Goal: Information Seeking & Learning: Learn about a topic

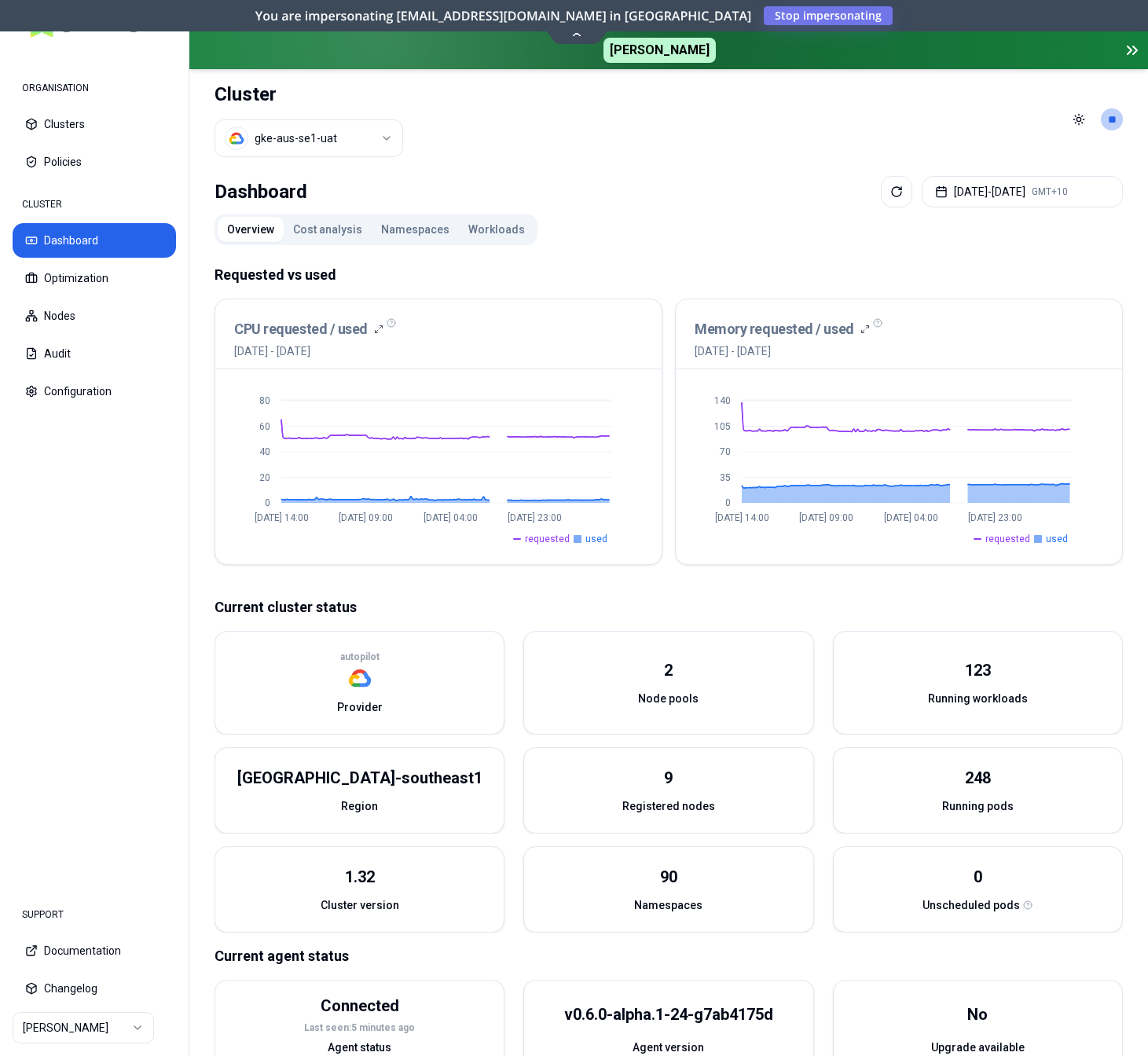
click at [411, 226] on button "Namespaces" at bounding box center [415, 229] width 87 height 25
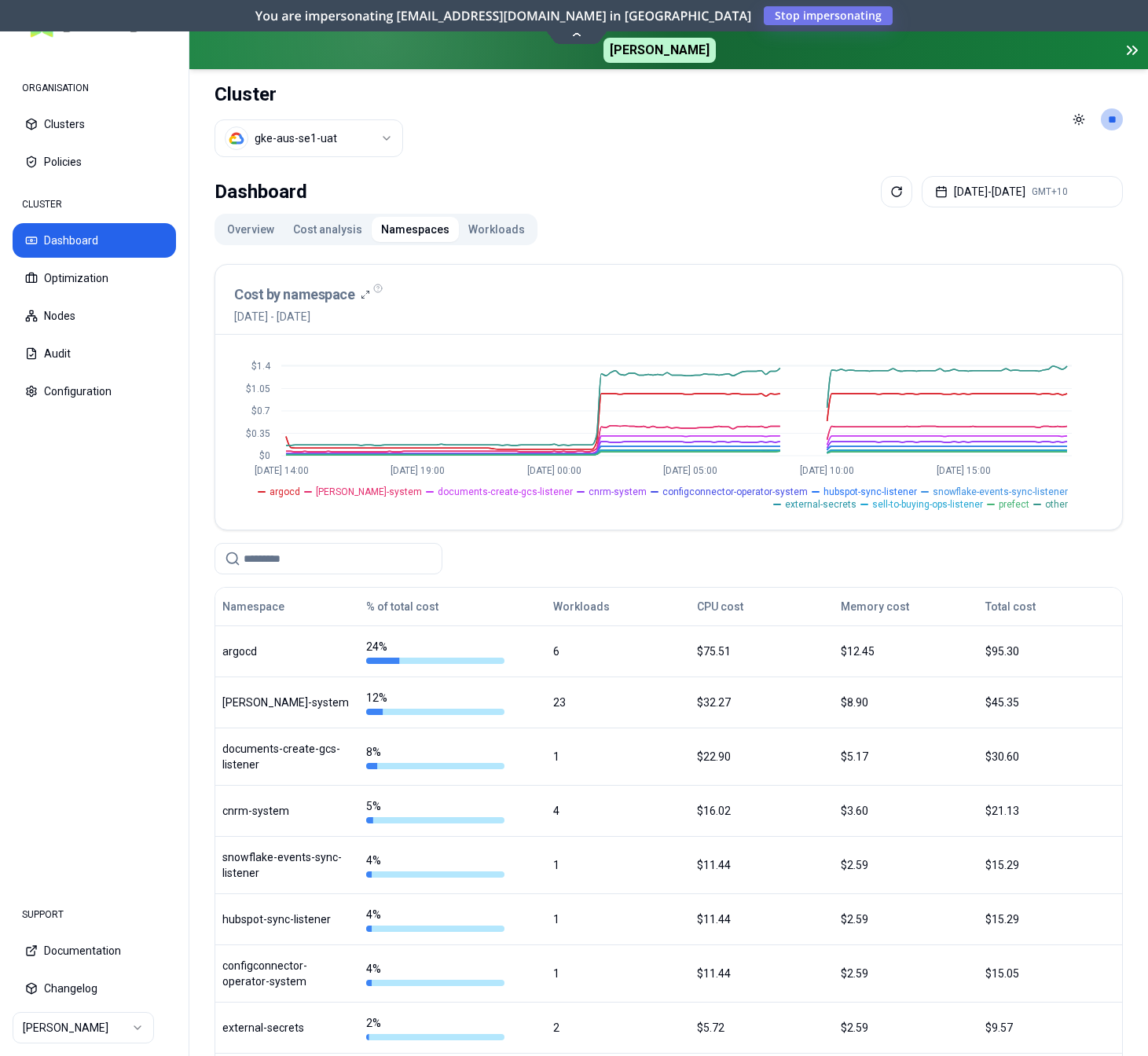
click at [484, 226] on button "Workloads" at bounding box center [497, 229] width 76 height 25
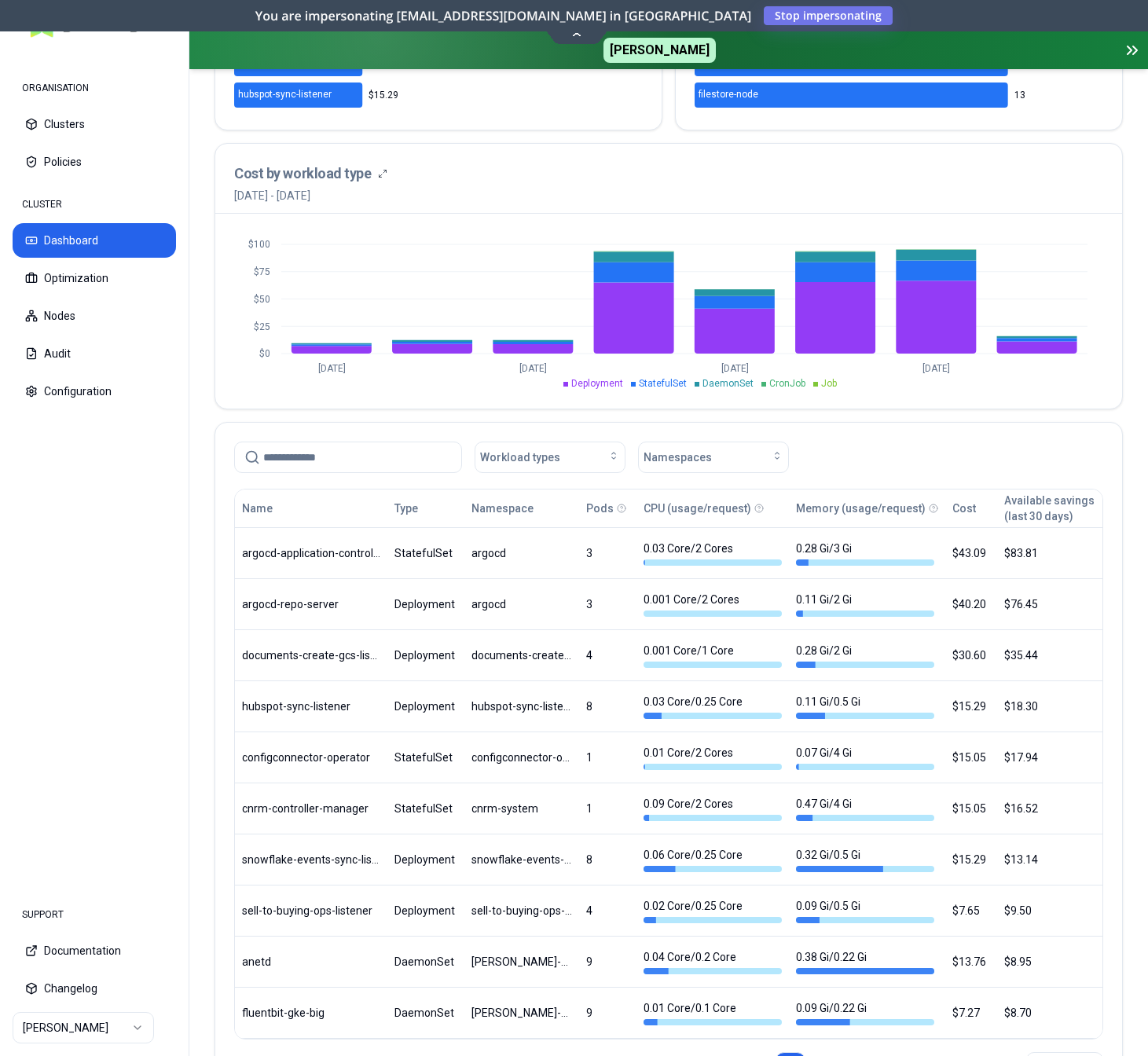
scroll to position [401, 0]
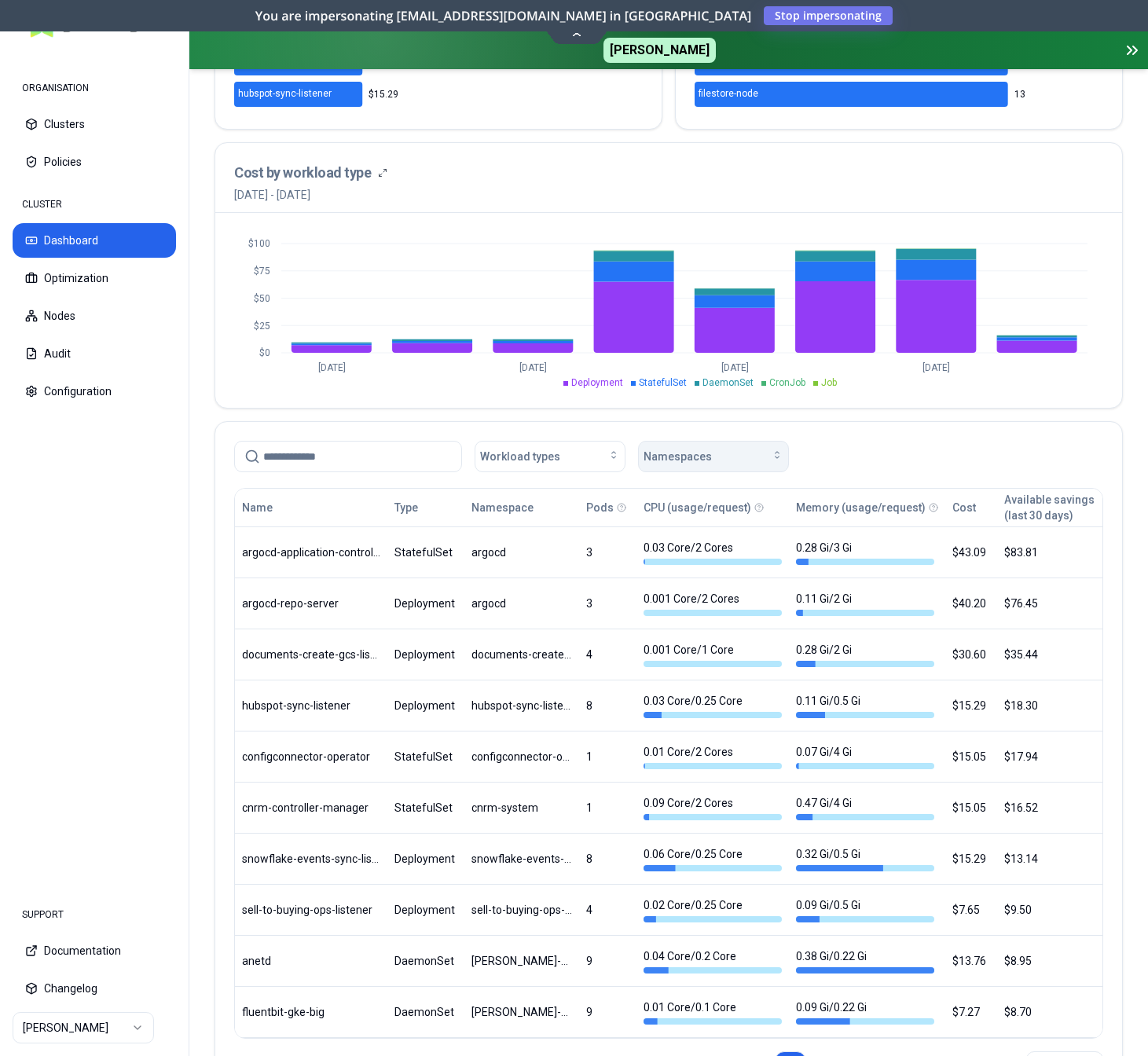
click at [703, 462] on span "Namespaces" at bounding box center [678, 456] width 69 height 16
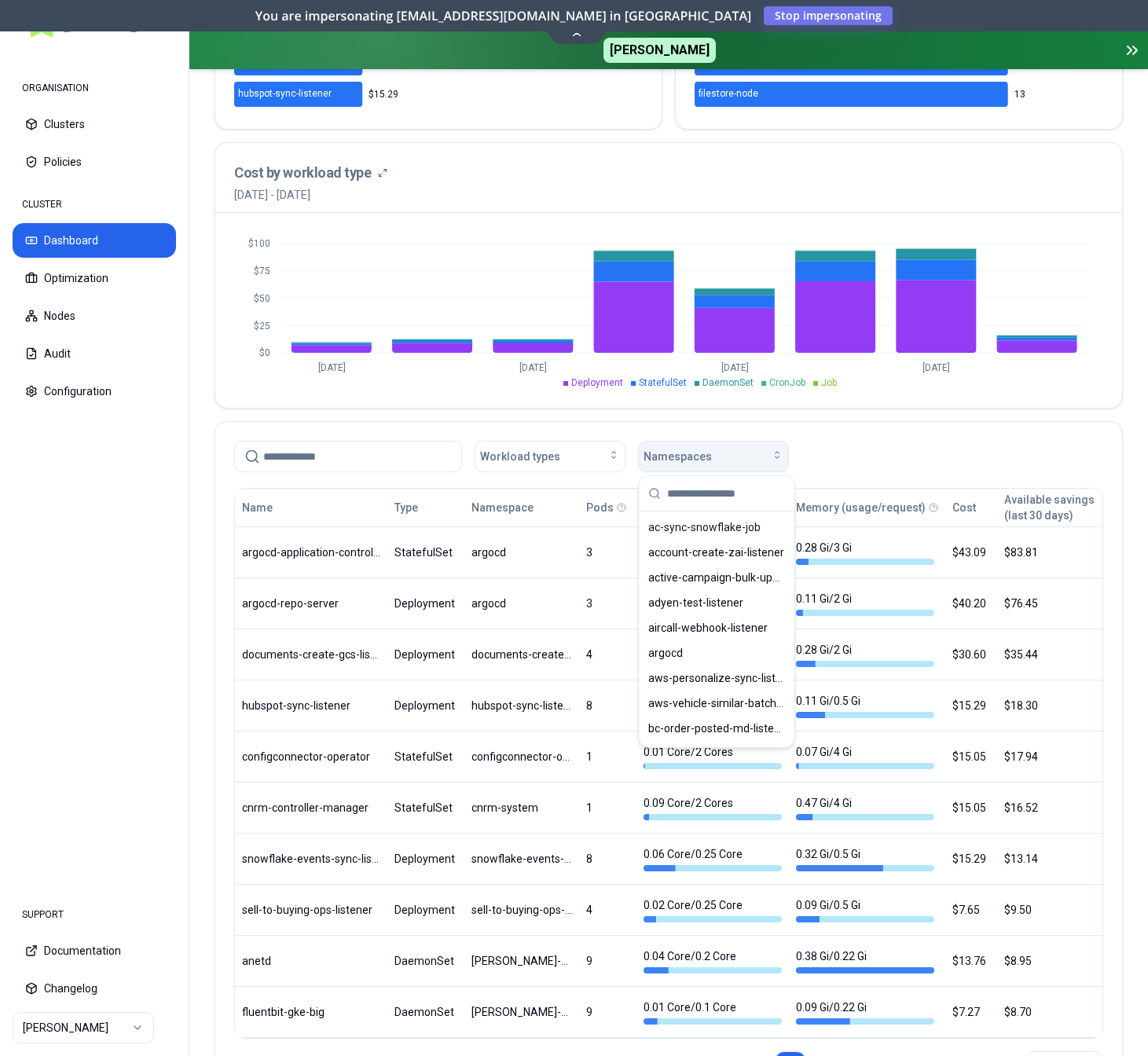
click at [707, 448] on button "Namespaces" at bounding box center [714, 456] width 151 height 32
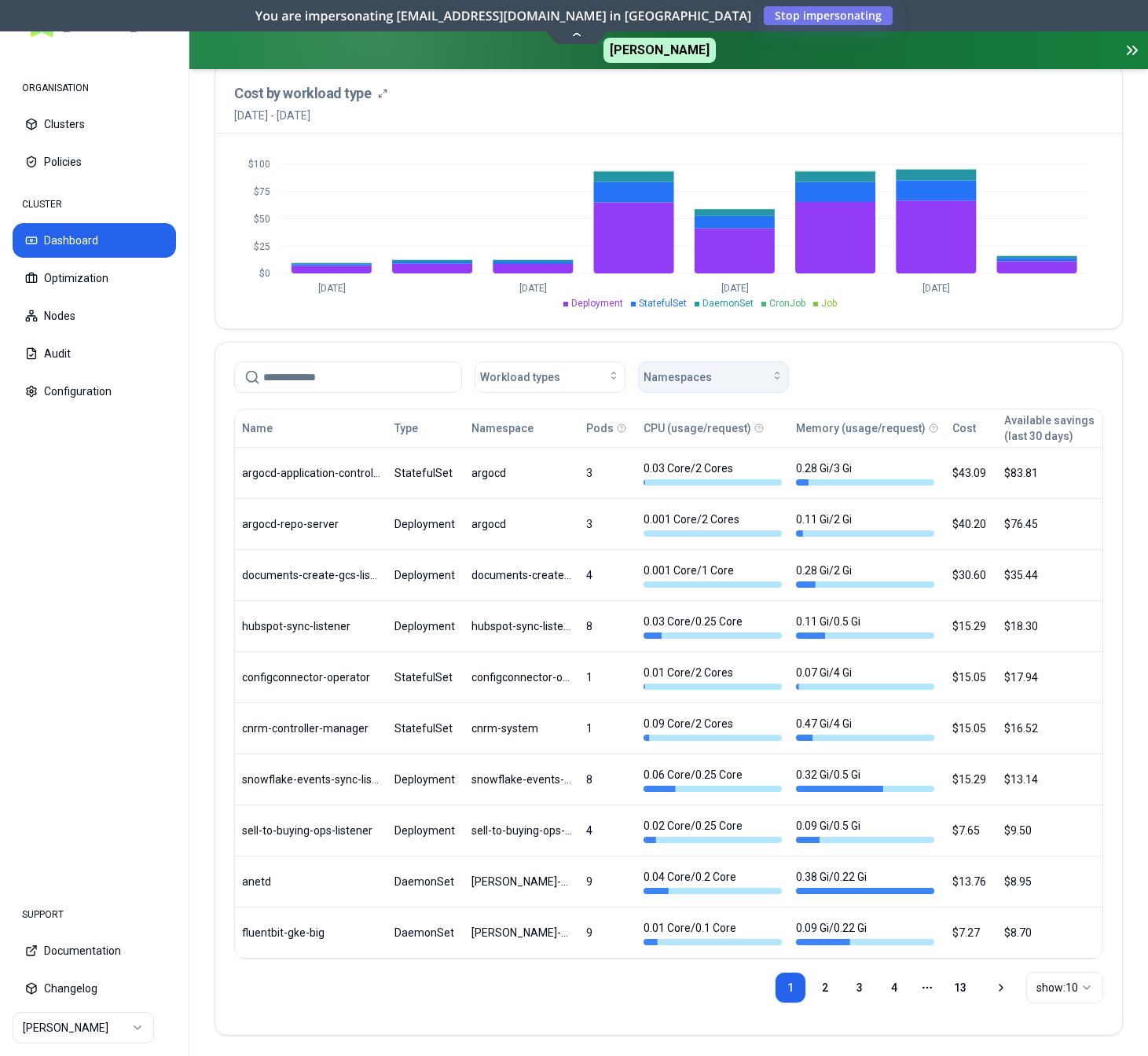
scroll to position [481, 0]
click at [716, 375] on div "Namespaces" at bounding box center [713, 376] width 140 height 16
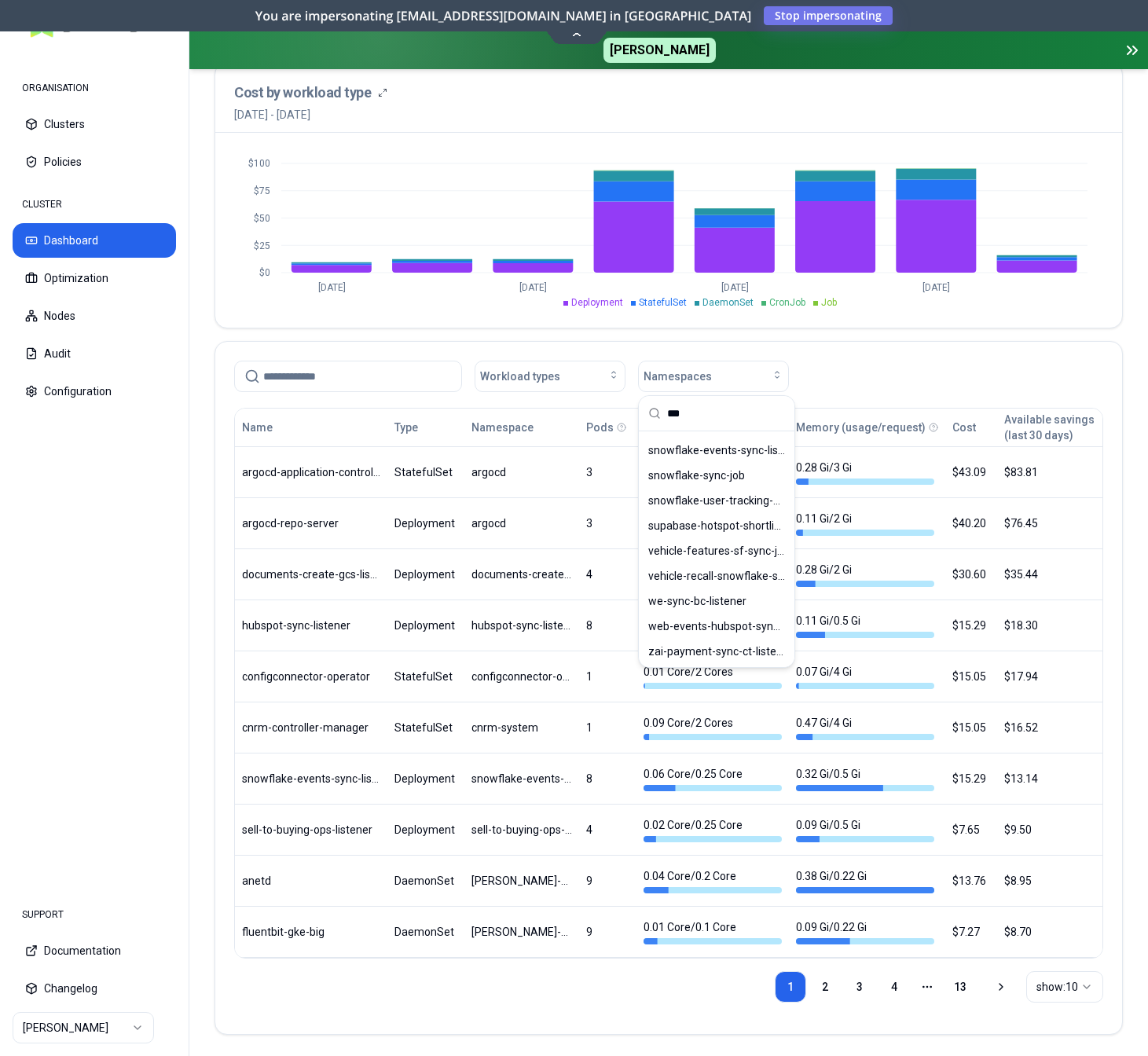
scroll to position [0, 0]
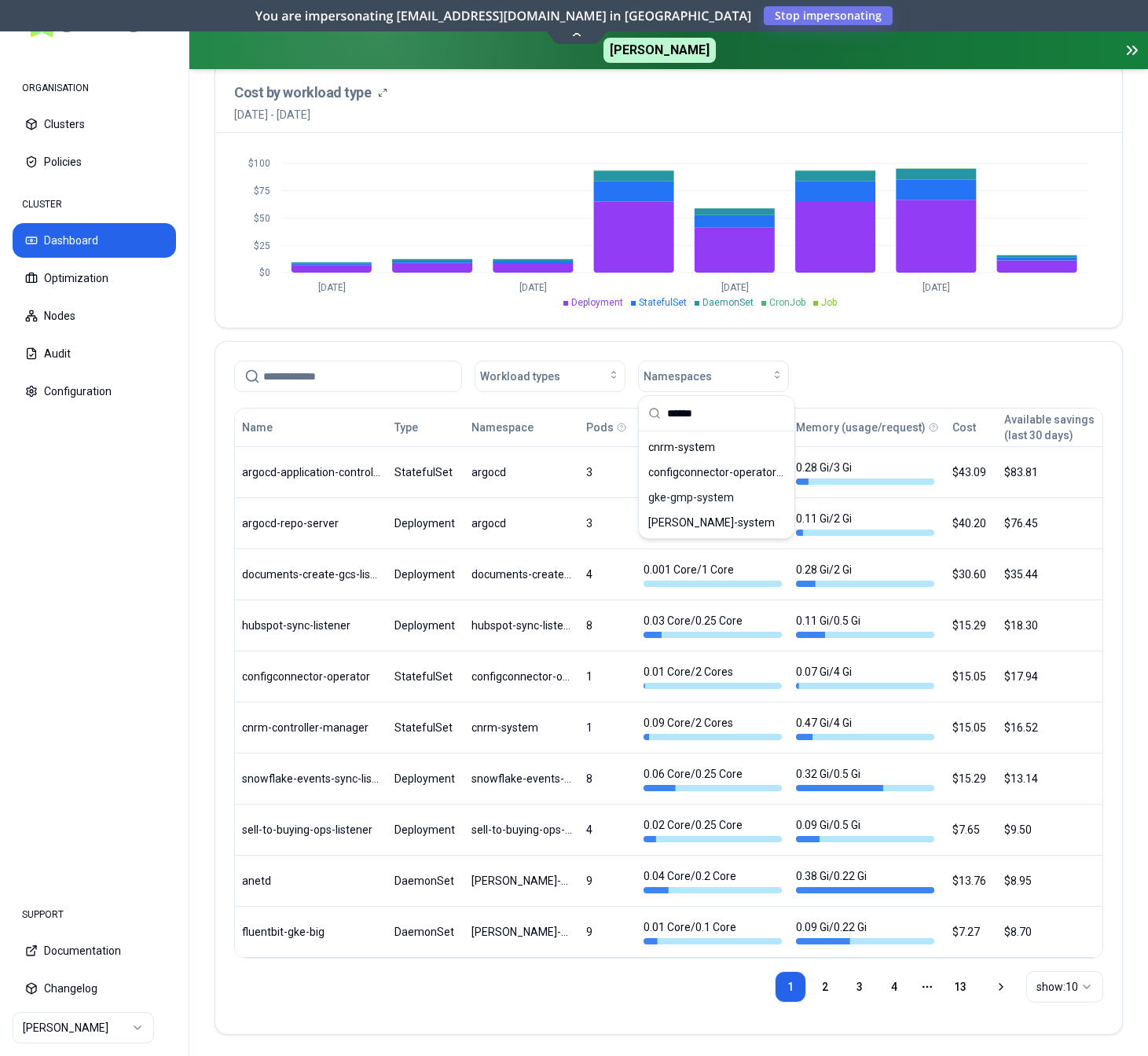
type input "******"
click at [807, 359] on div "Workload types Namespaces" at bounding box center [668, 374] width 906 height 63
